Goal: Task Accomplishment & Management: Manage account settings

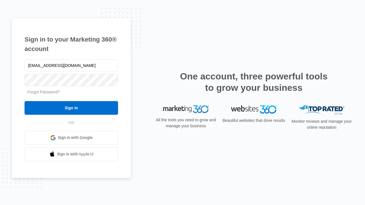
type input "[EMAIL_ADDRESS][DOMAIN_NAME]"
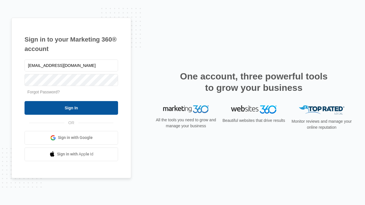
click at [71, 108] on input "Sign In" at bounding box center [70, 108] width 93 height 14
